Goal: Transaction & Acquisition: Purchase product/service

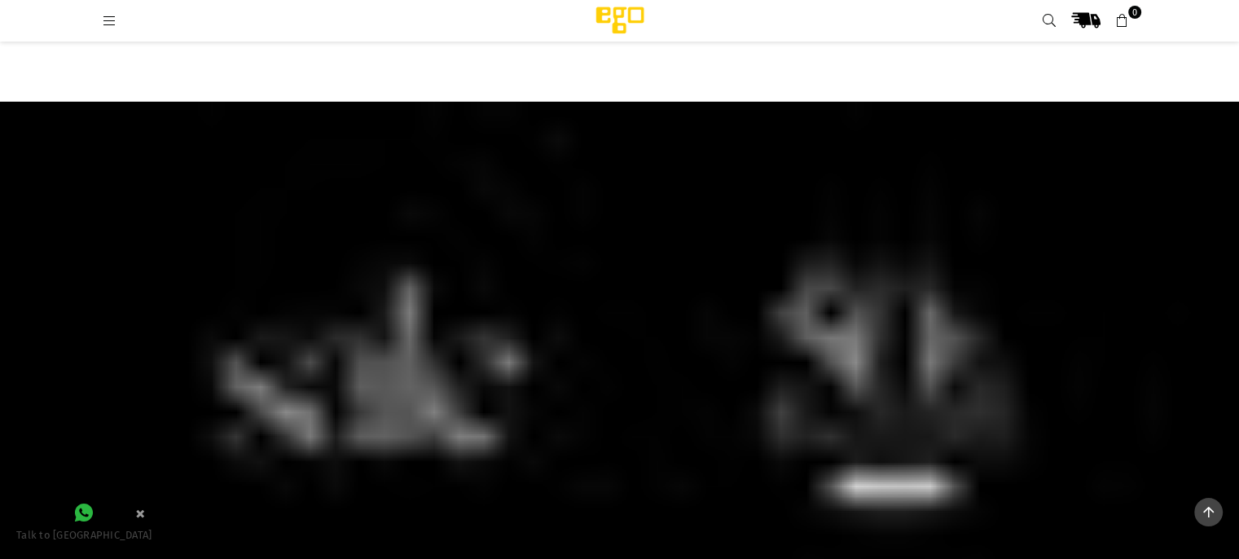
scroll to position [3323, 0]
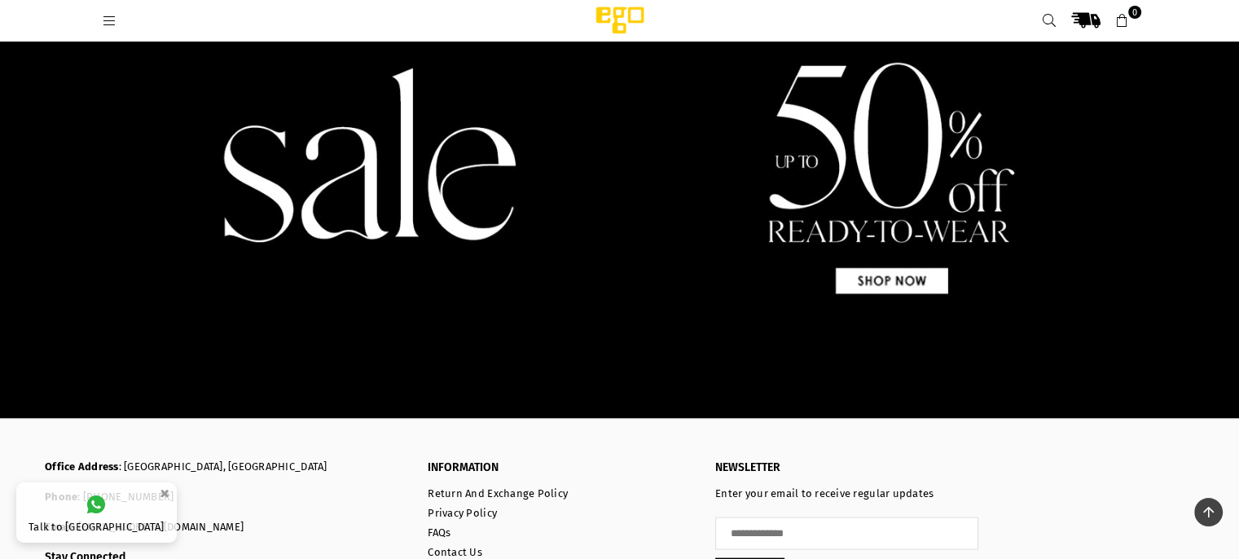
click at [833, 271] on img at bounding box center [619, 153] width 1239 height 529
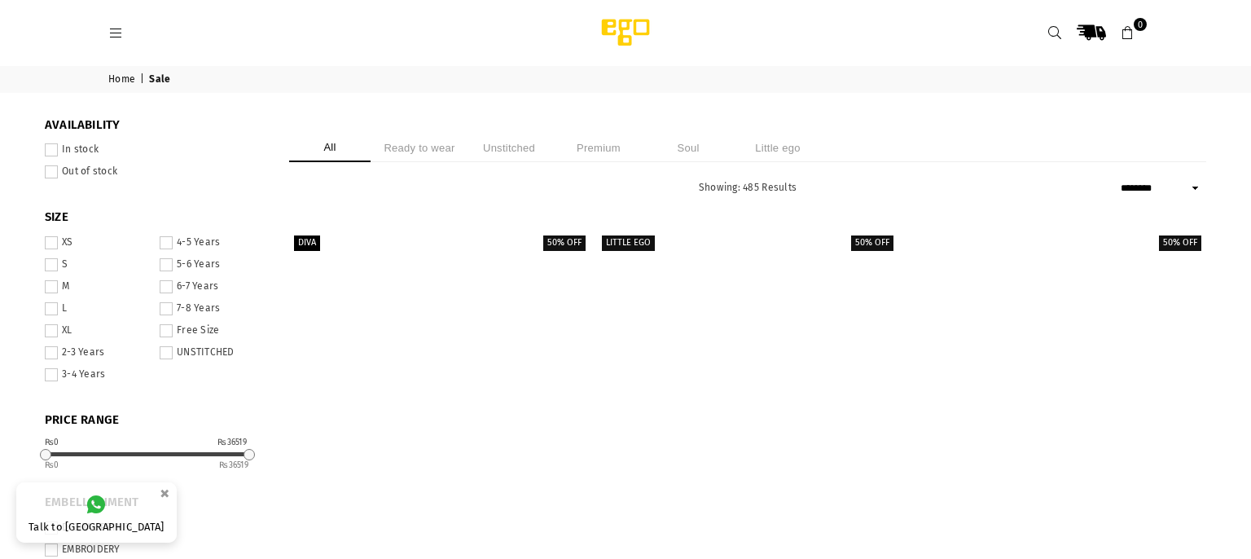
select select "******"
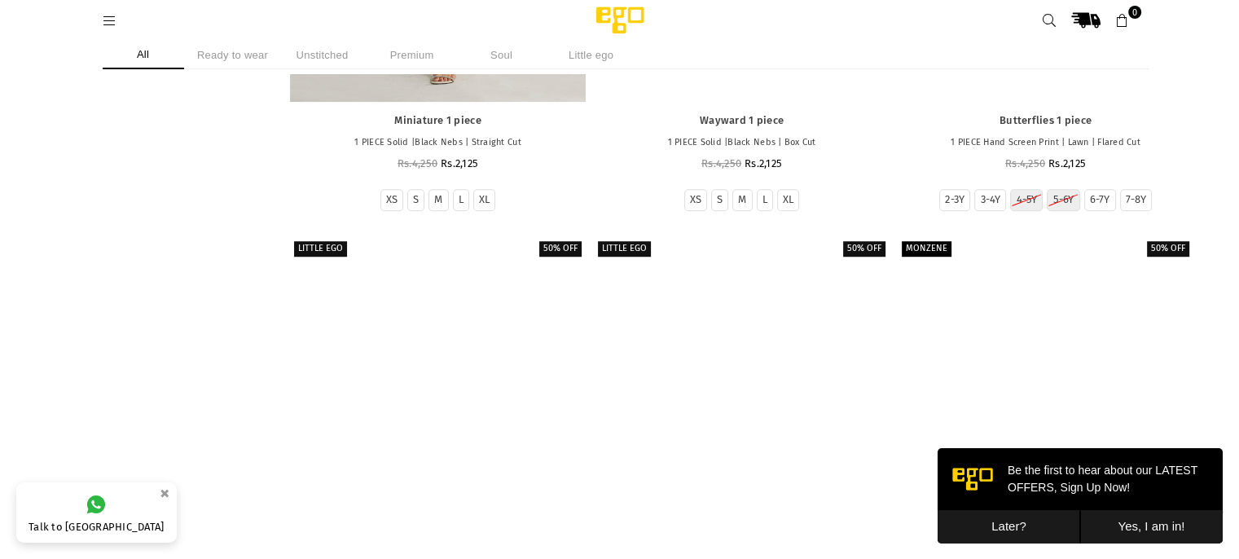
scroll to position [19596, 0]
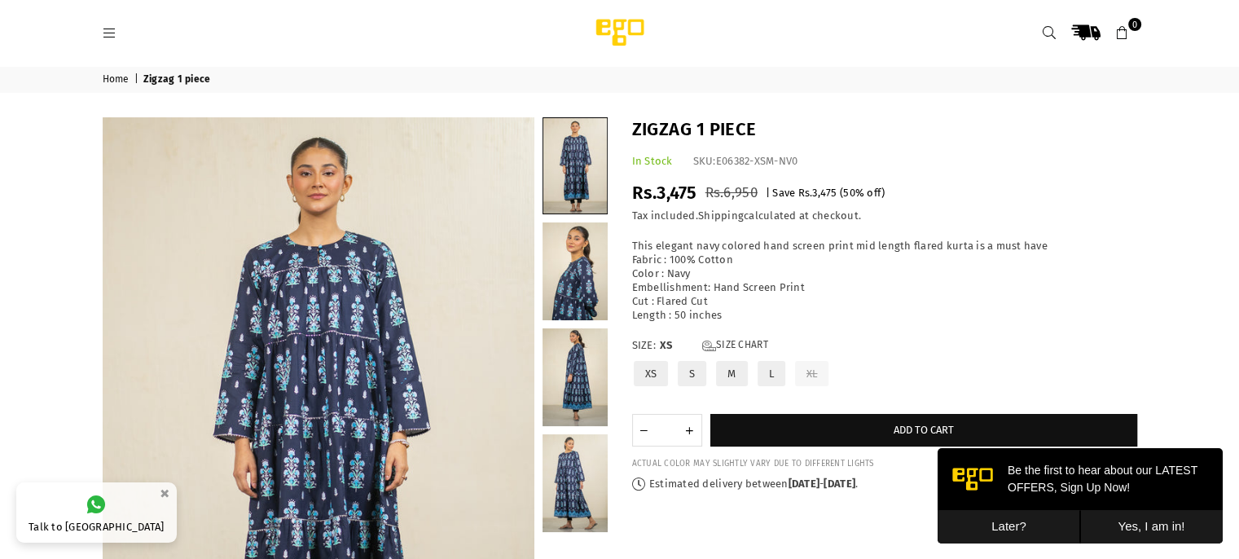
scroll to position [71, 0]
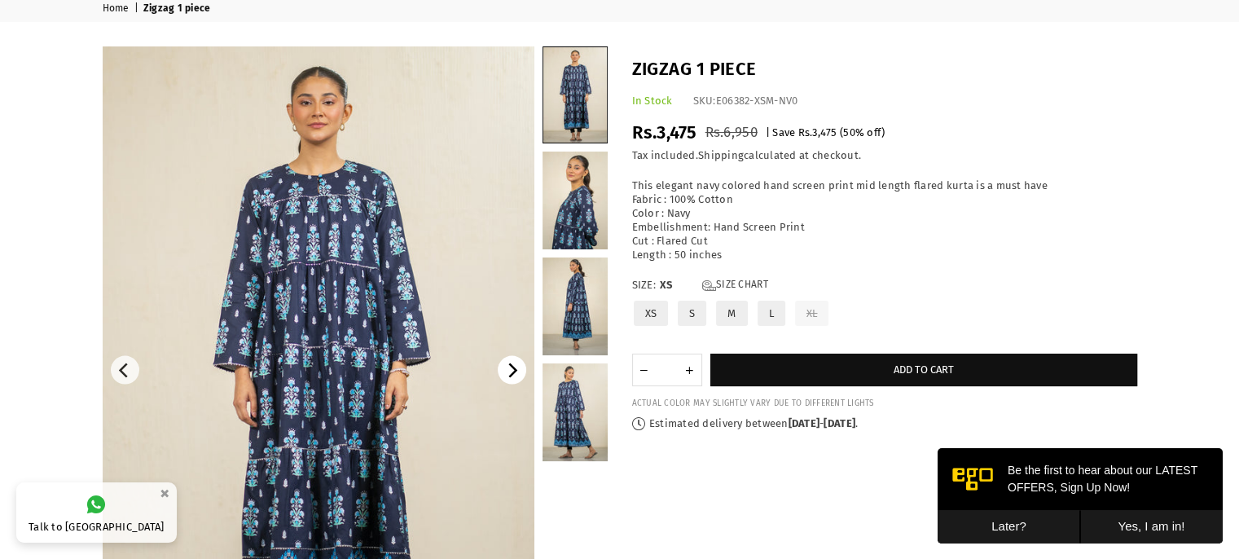
click at [517, 375] on icon "Next" at bounding box center [511, 370] width 15 height 15
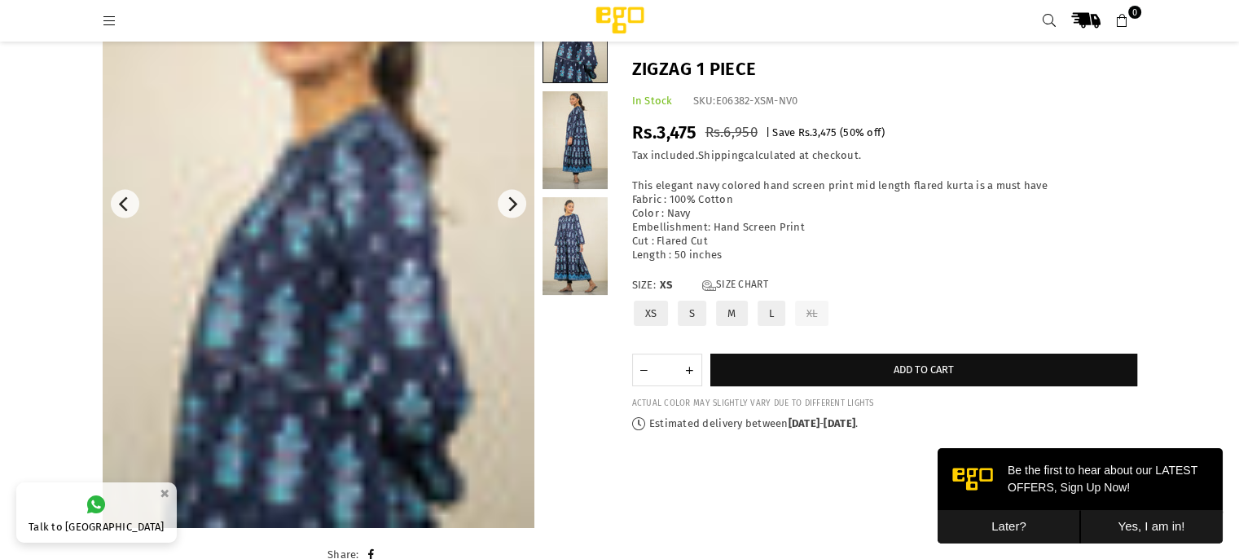
scroll to position [211, 0]
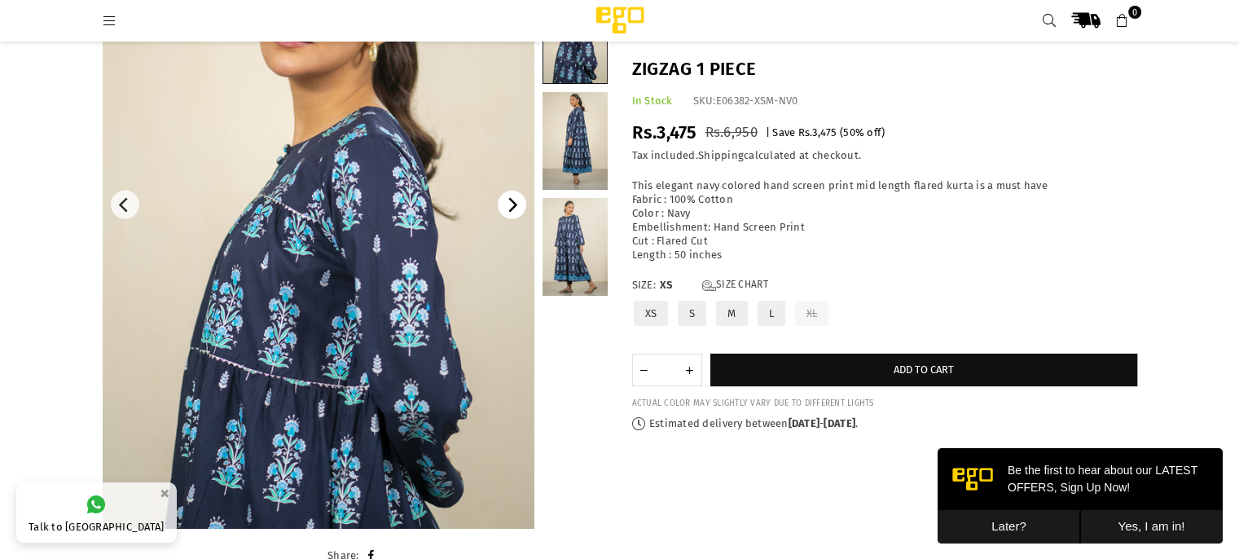
click at [511, 205] on icon "Next" at bounding box center [511, 205] width 15 height 15
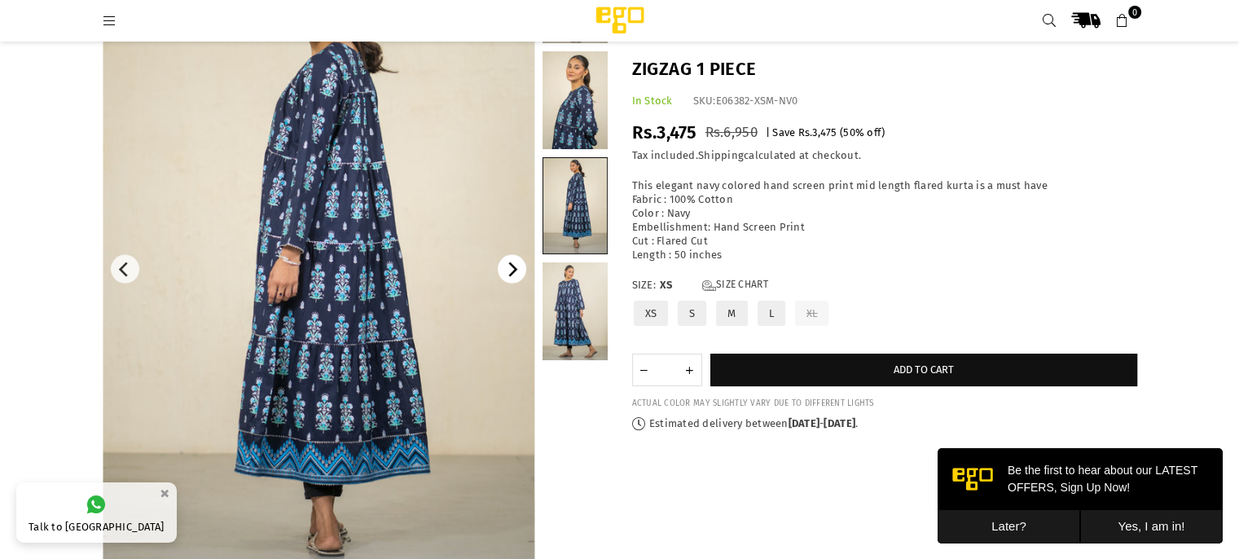
scroll to position [146, 0]
click at [507, 278] on button "Next" at bounding box center [512, 270] width 29 height 29
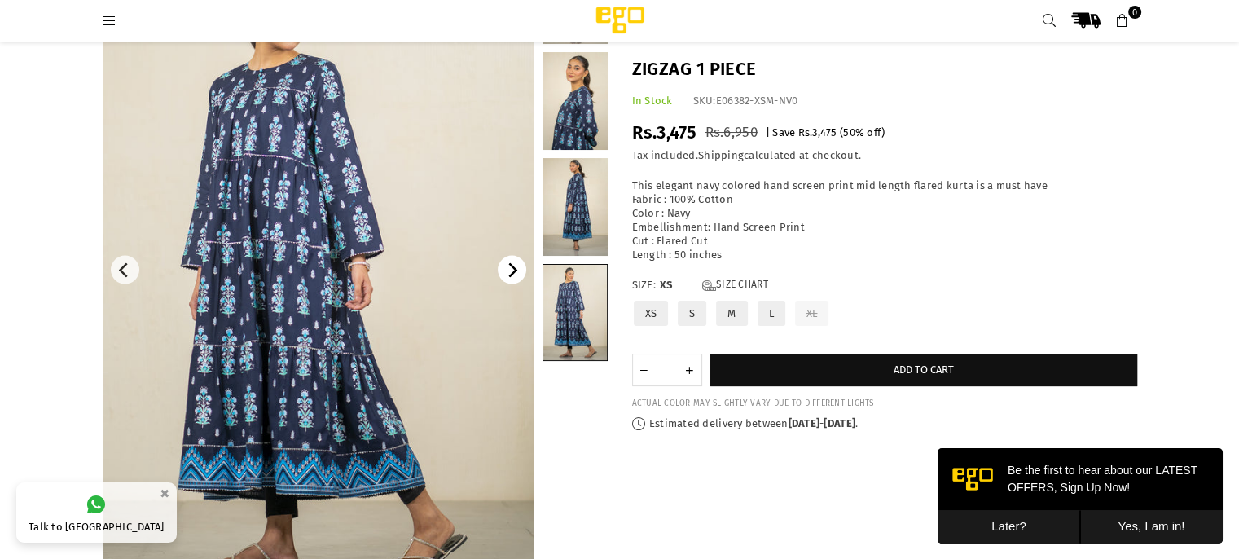
click at [507, 278] on button "Next" at bounding box center [512, 270] width 29 height 29
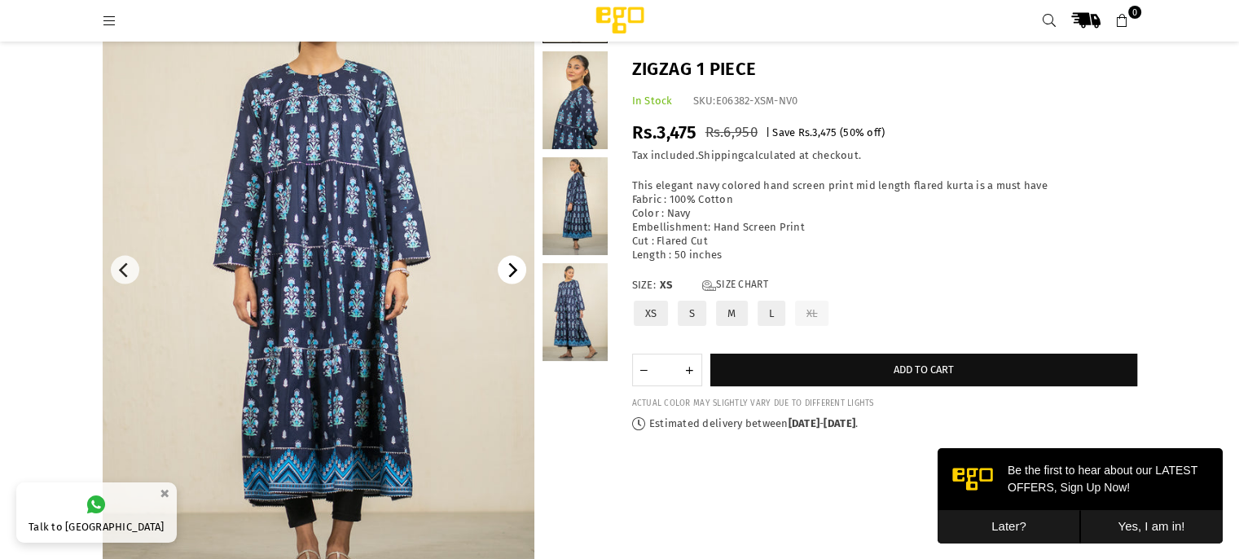
click at [507, 278] on button "Next" at bounding box center [512, 270] width 29 height 29
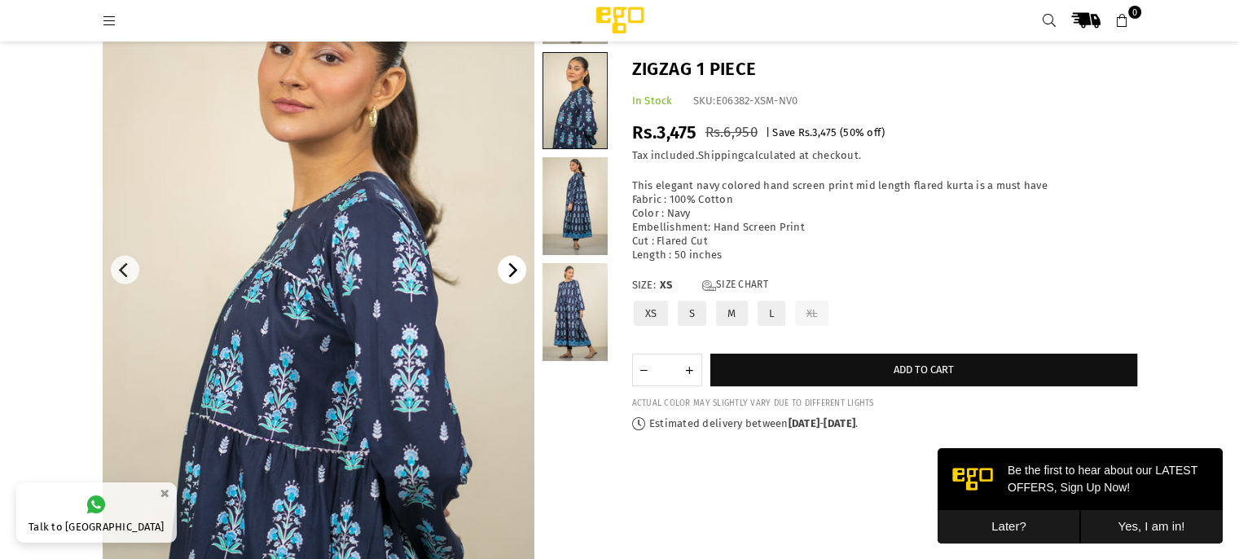
click at [507, 278] on button "Next" at bounding box center [512, 270] width 29 height 29
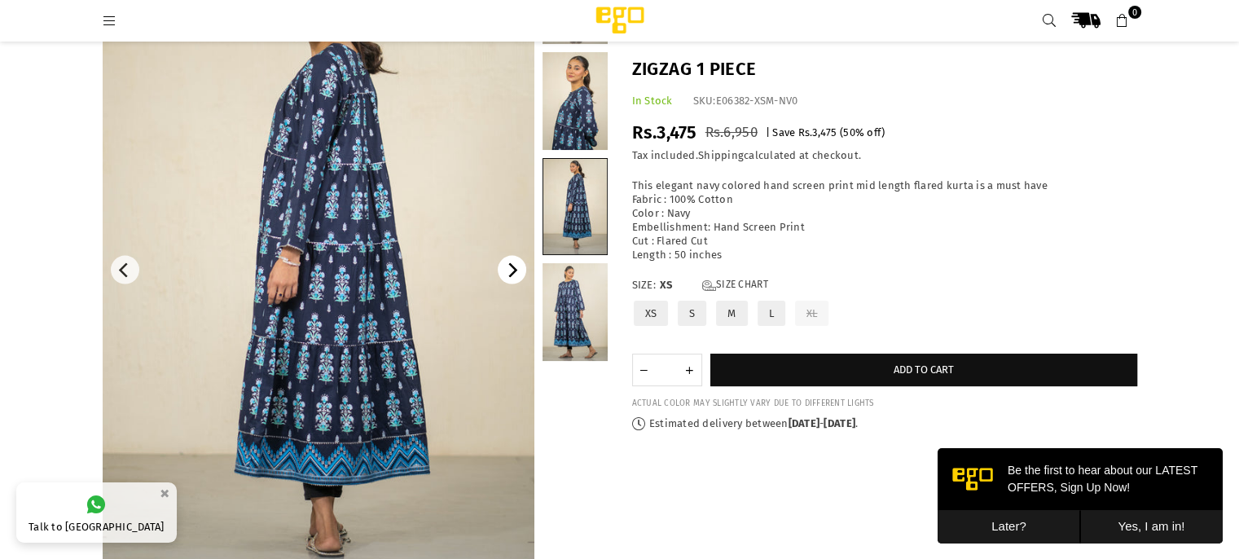
click at [507, 278] on button "Next" at bounding box center [512, 270] width 29 height 29
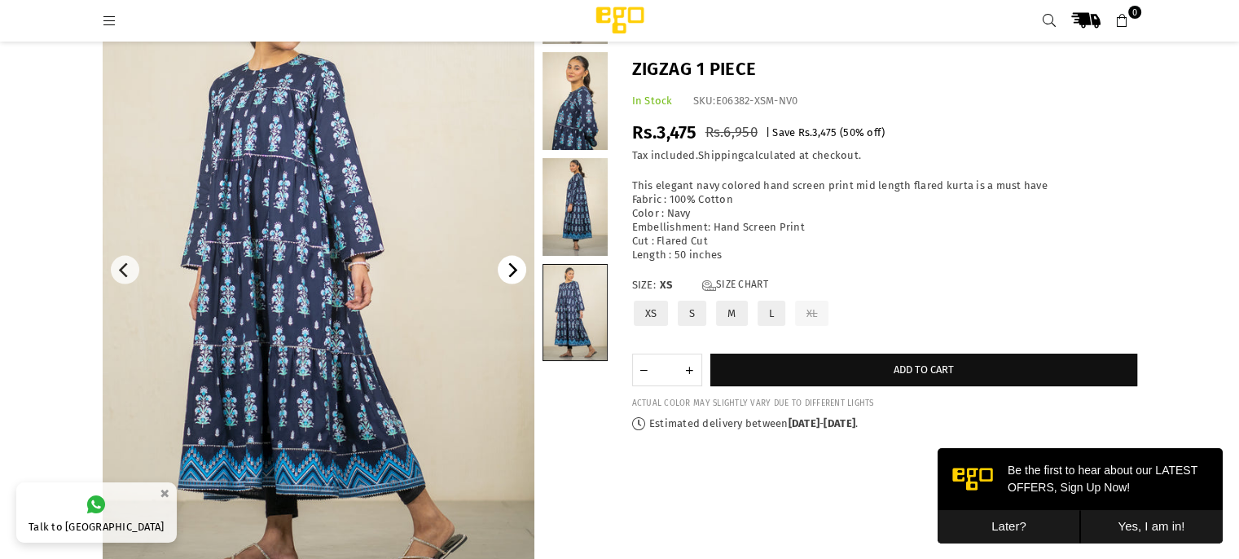
click at [507, 278] on button "Next" at bounding box center [512, 270] width 29 height 29
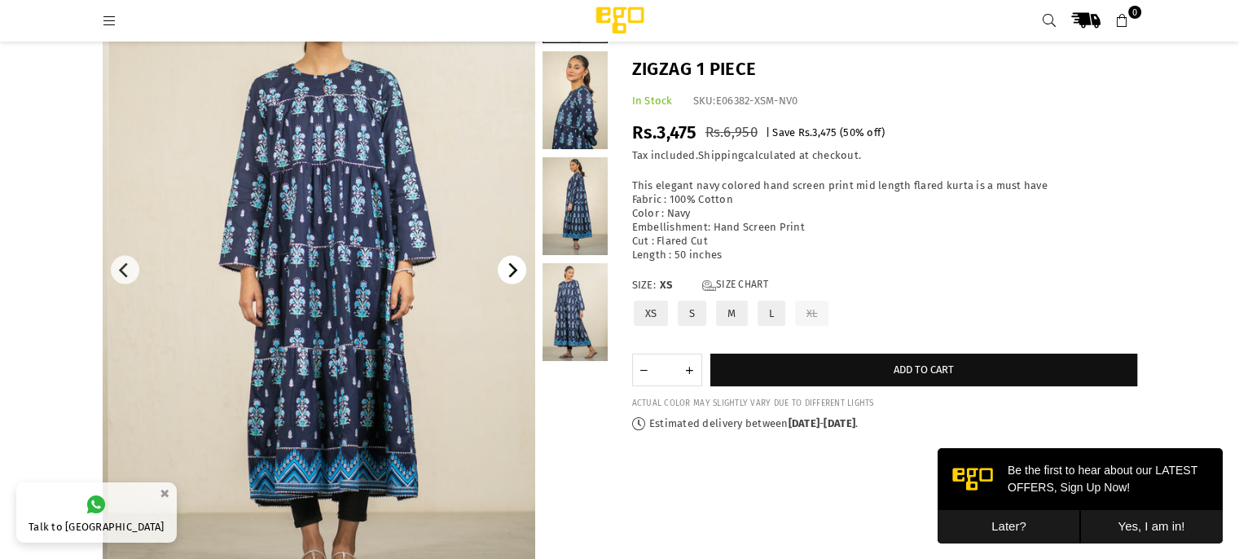
click at [507, 278] on button "Next" at bounding box center [512, 270] width 29 height 29
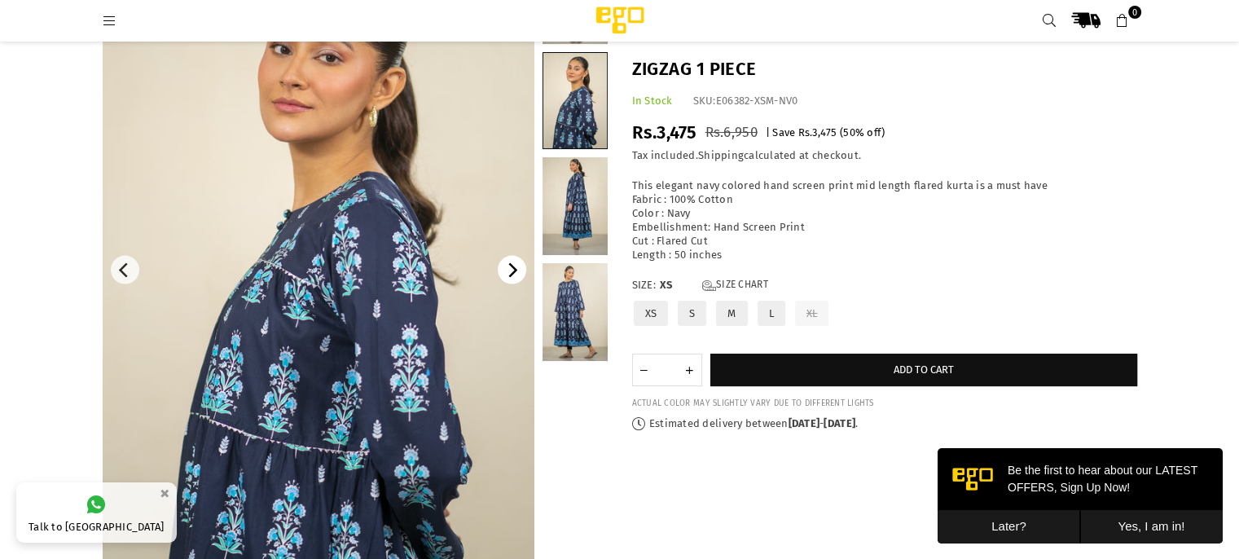
click at [507, 278] on button "Next" at bounding box center [512, 270] width 29 height 29
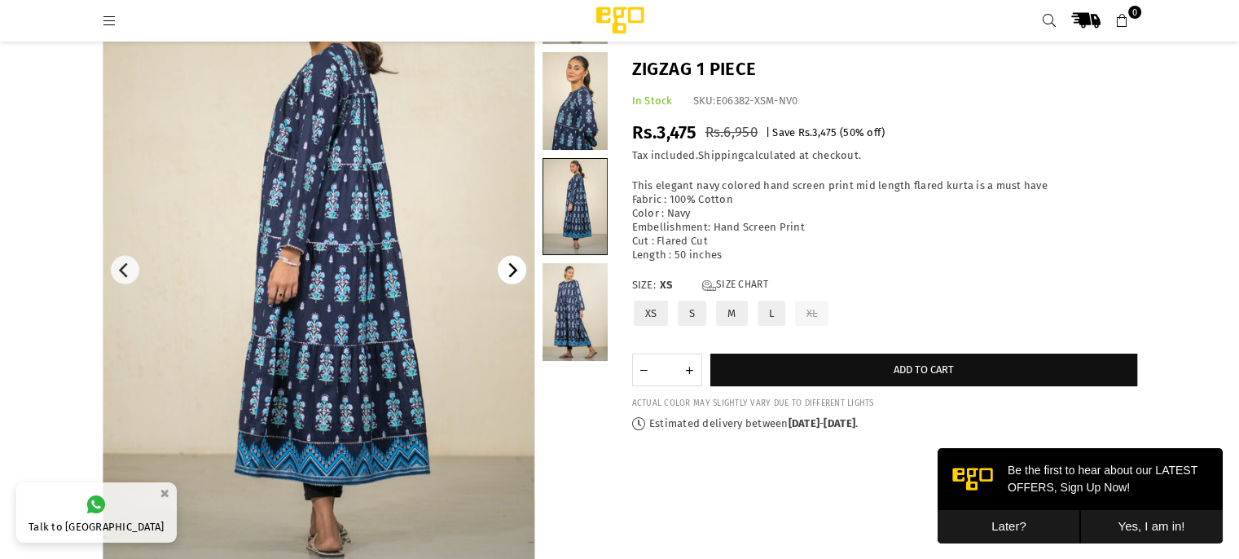
click at [507, 278] on button "Next" at bounding box center [512, 270] width 29 height 29
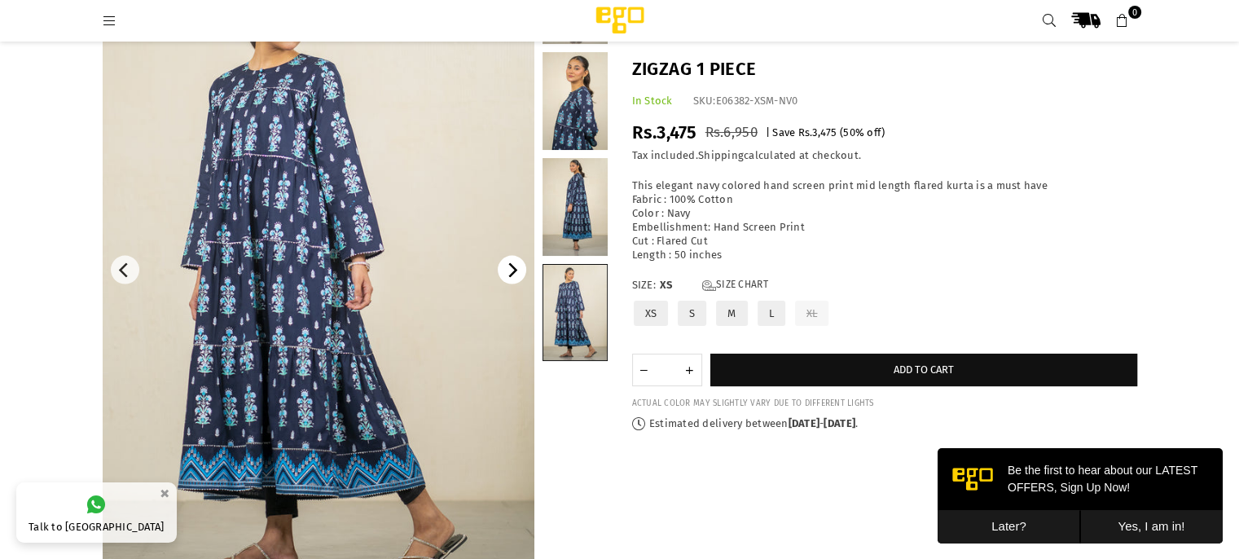
click at [507, 278] on button "Next" at bounding box center [512, 270] width 29 height 29
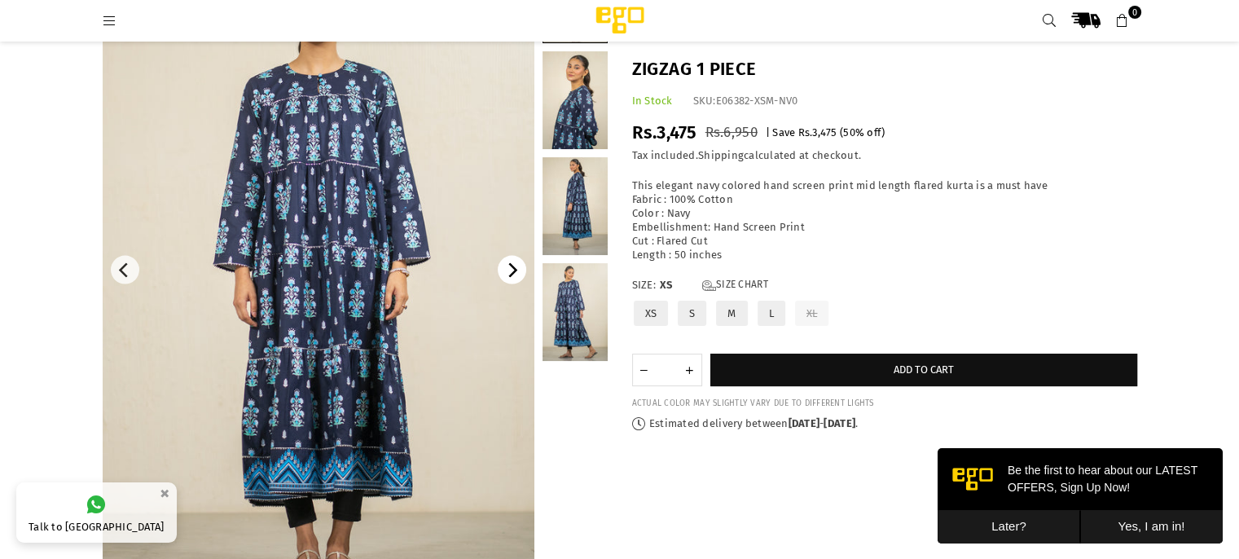
click at [507, 278] on button "Next" at bounding box center [512, 270] width 29 height 29
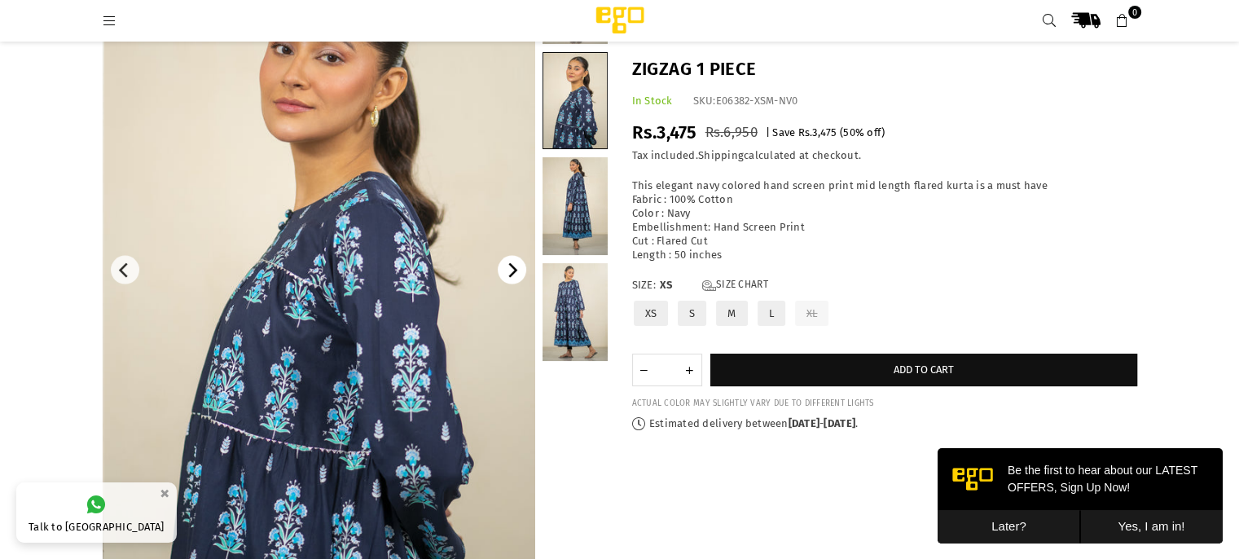
click at [507, 278] on button "Next" at bounding box center [512, 270] width 29 height 29
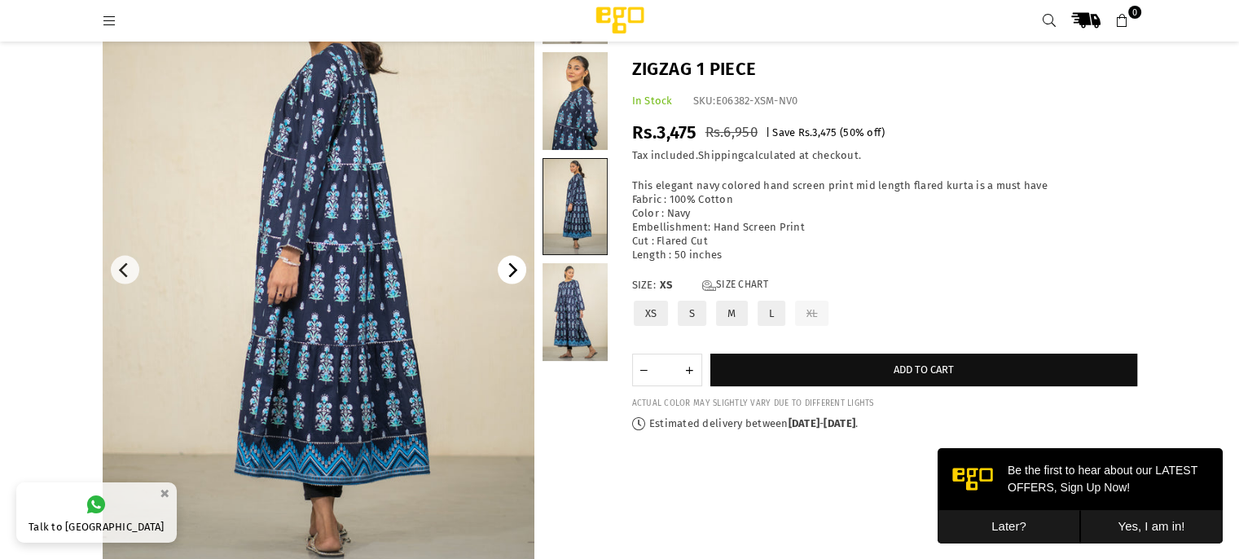
click at [507, 278] on button "Next" at bounding box center [512, 270] width 29 height 29
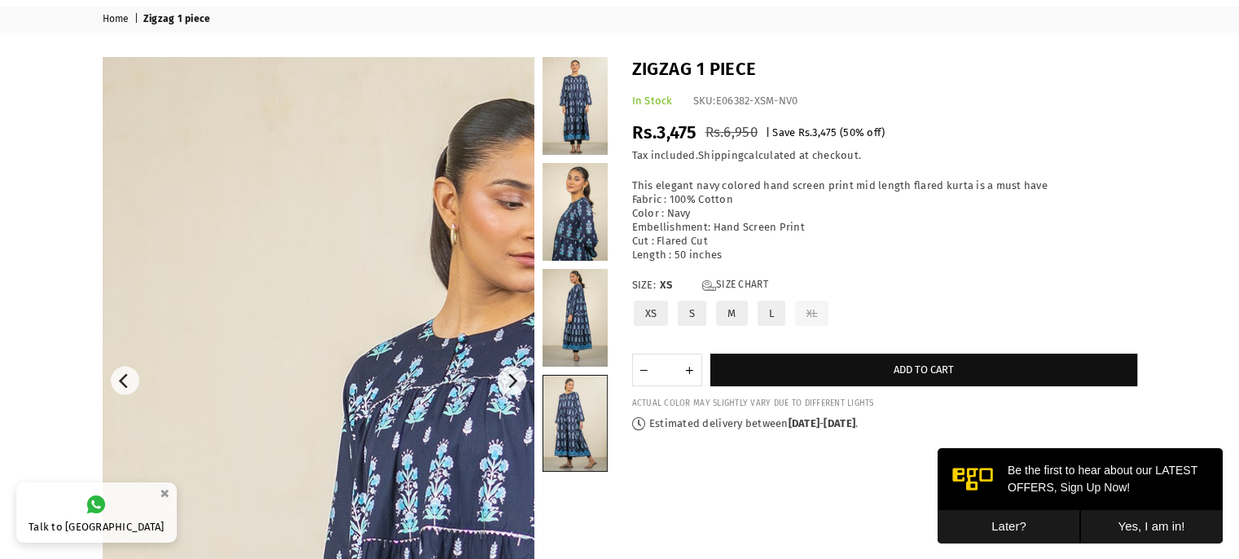
scroll to position [58, 0]
